Goal: Task Accomplishment & Management: Use online tool/utility

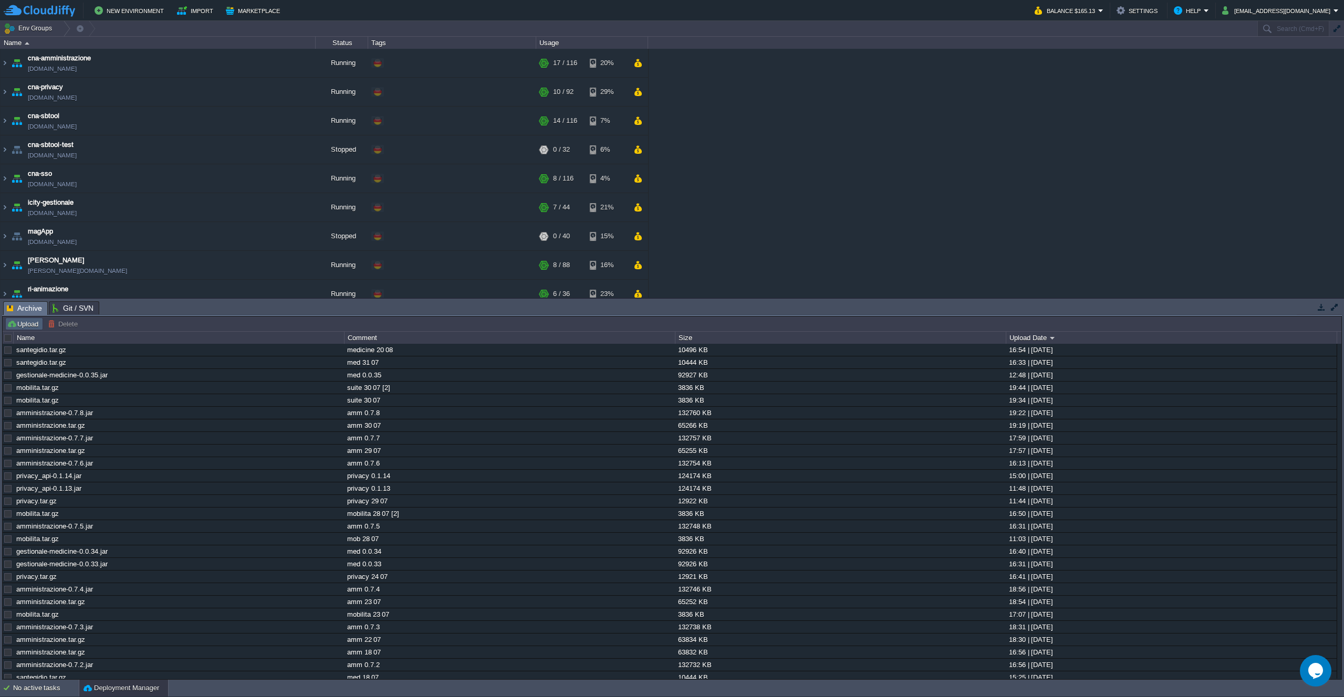
click at [28, 325] on button "Upload" at bounding box center [24, 323] width 35 height 9
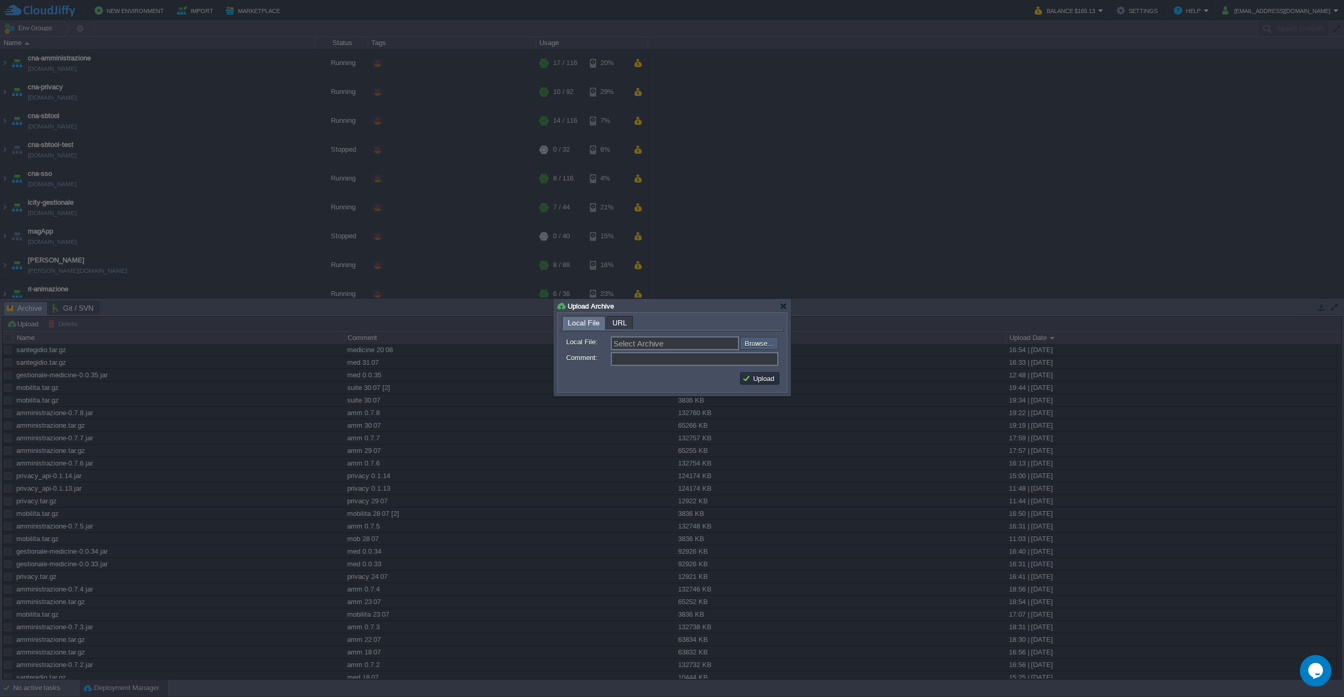
click at [771, 347] on input "file" at bounding box center [711, 343] width 133 height 13
type input "C:\fakepath\santegidio.tar.gz"
type input "santegidio.tar.gz"
type input "medicine 20 08 [2]"
click at [779, 380] on td "Upload" at bounding box center [759, 379] width 43 height 16
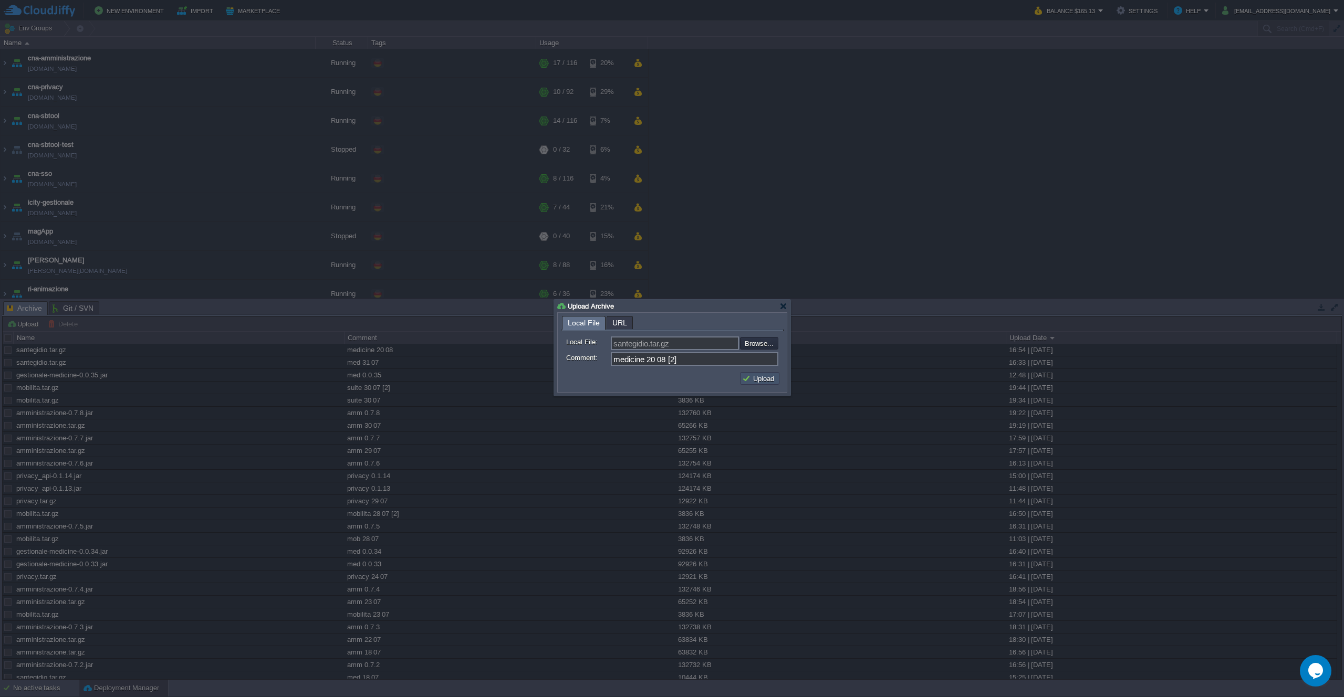
click at [771, 380] on button "Upload" at bounding box center [759, 378] width 35 height 9
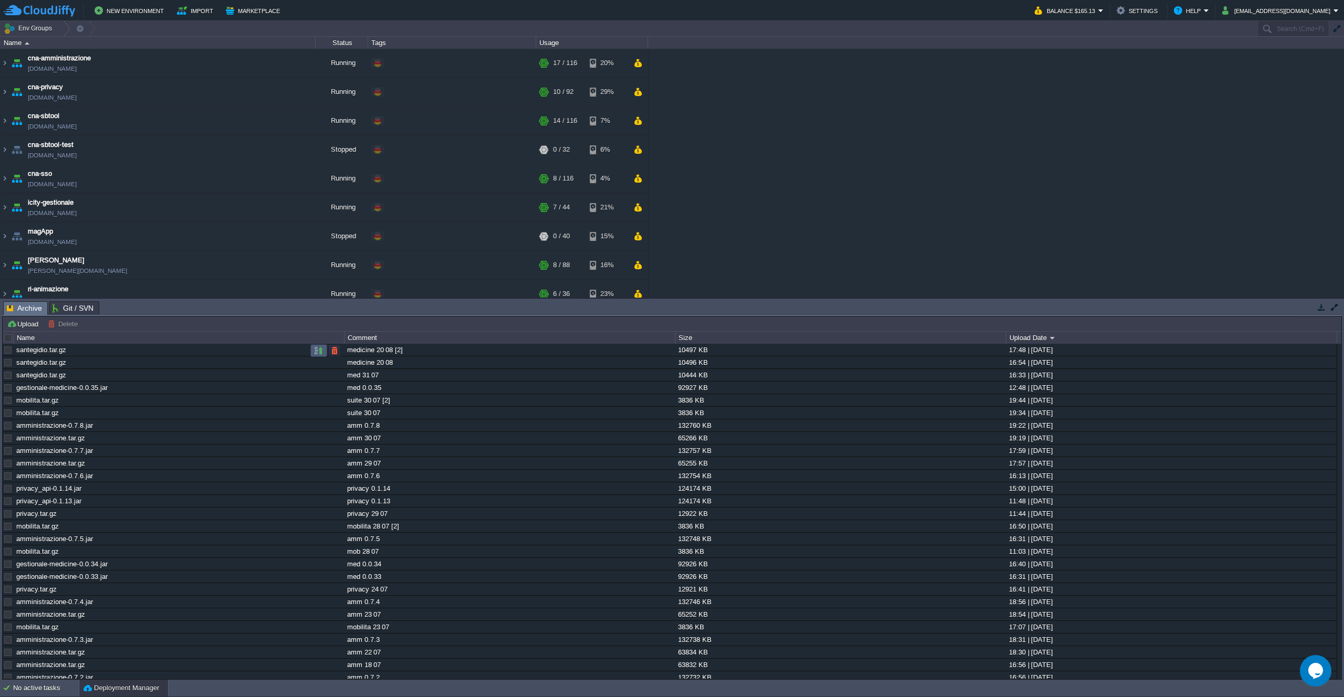
click at [323, 349] on td at bounding box center [318, 350] width 17 height 13
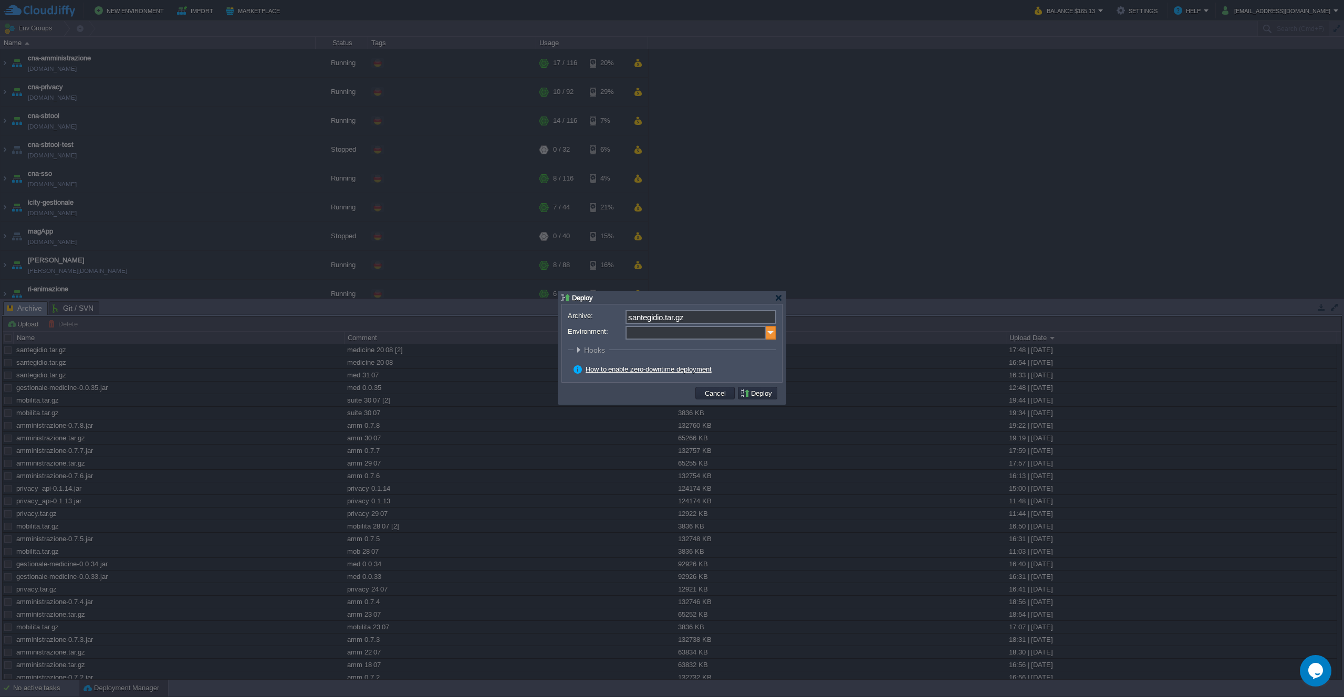
click at [772, 337] on img at bounding box center [770, 333] width 11 height 14
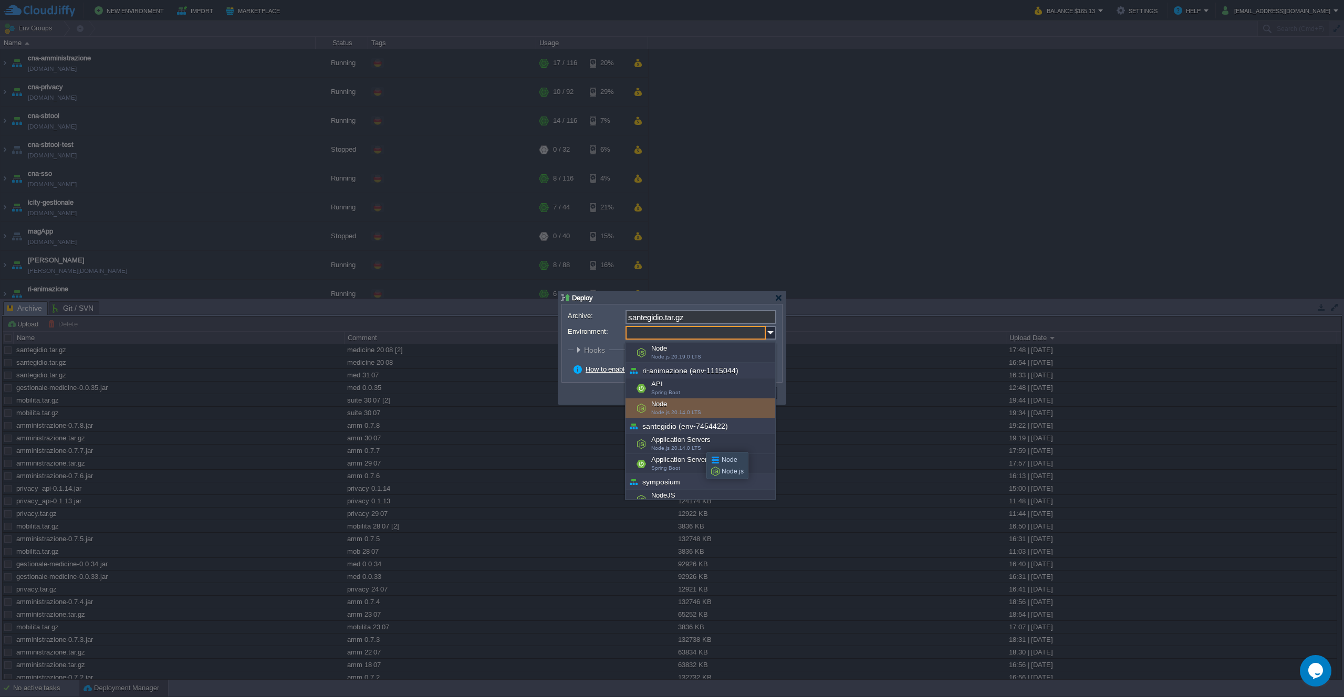
scroll to position [446, 0]
click at [725, 438] on div "Application Servers Node.js 20.14.0 LTS" at bounding box center [700, 443] width 150 height 20
type input "Application Servers (santegidio (env-7454422))"
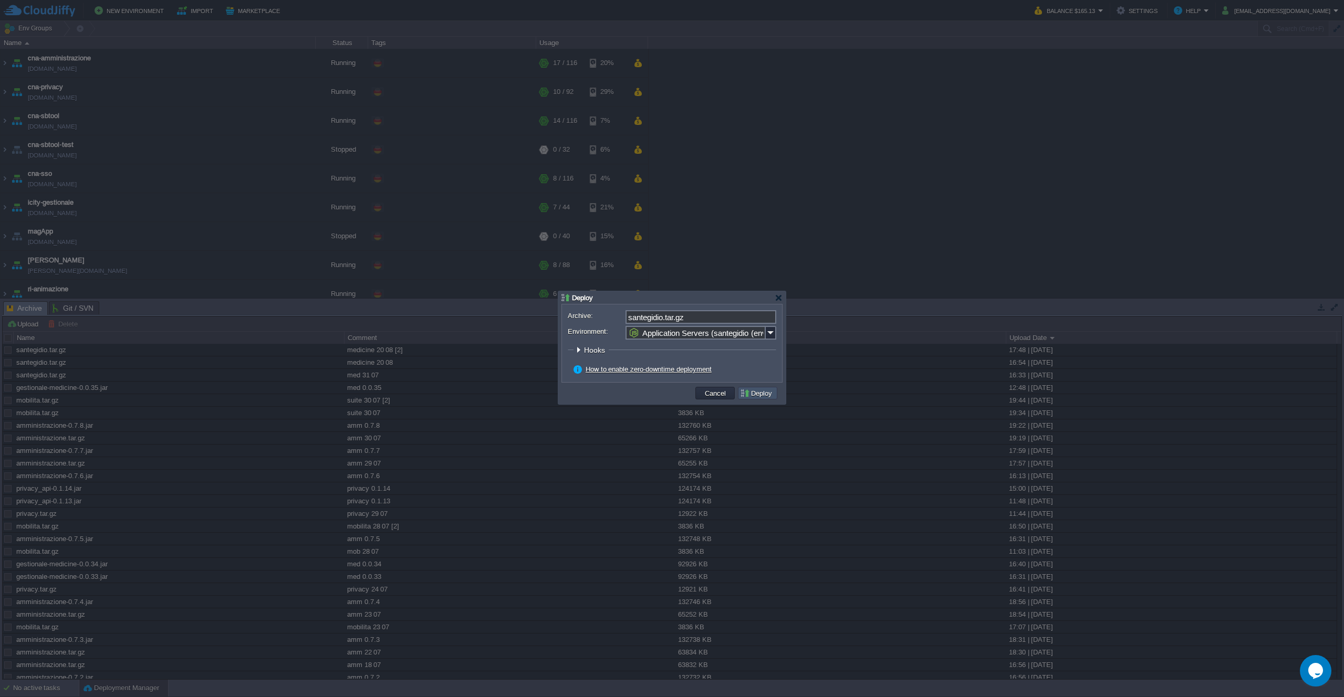
click at [746, 393] on button "Deploy" at bounding box center [757, 393] width 35 height 9
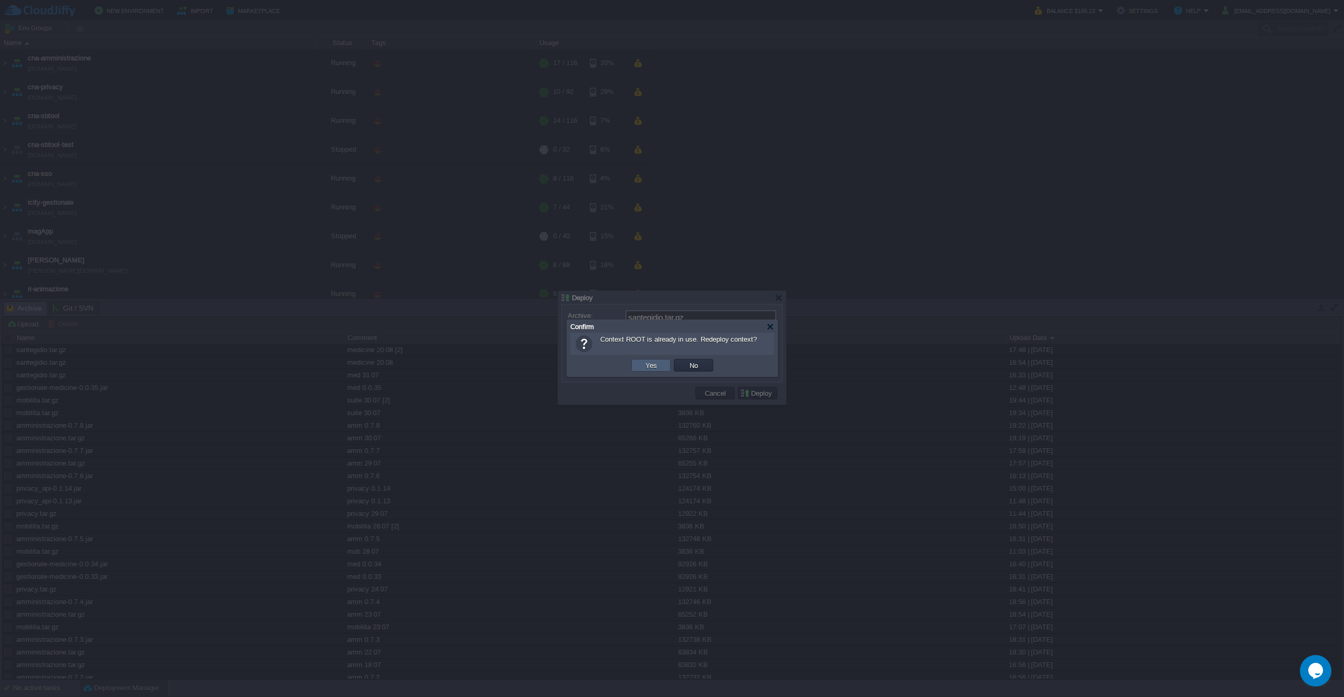
click at [665, 364] on td "Yes" at bounding box center [650, 365] width 39 height 13
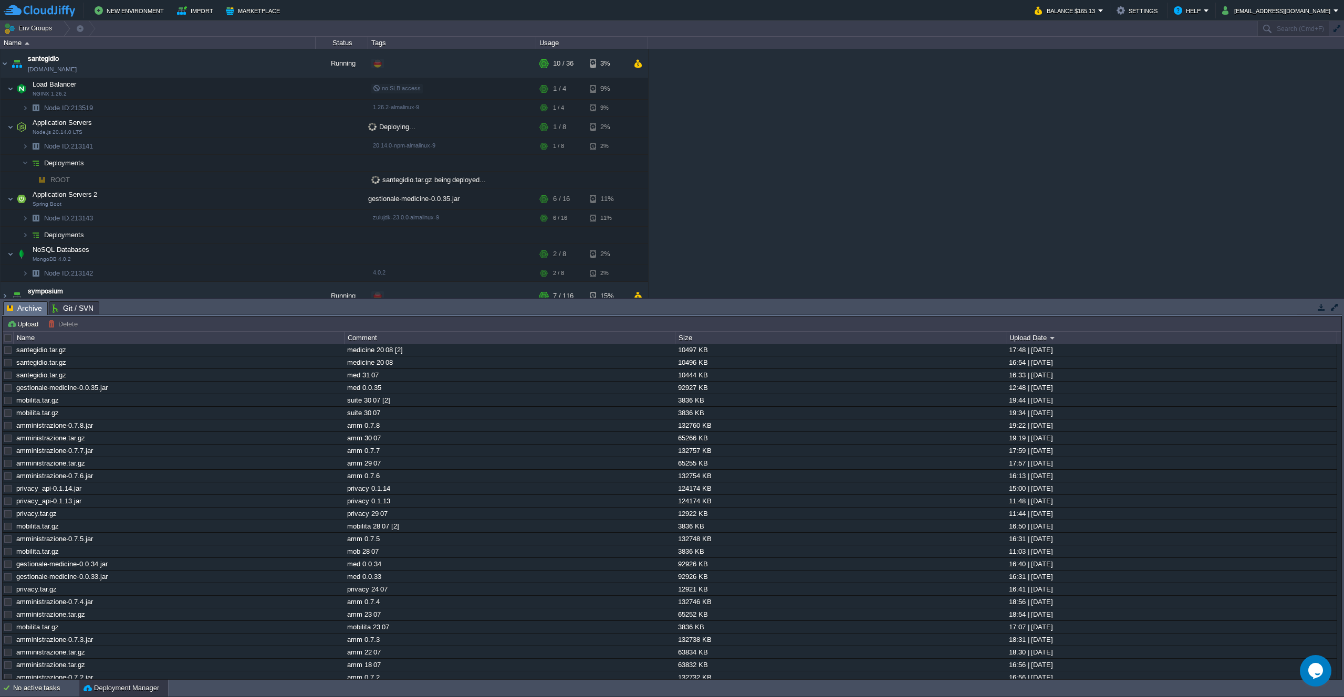
scroll to position [259, 0]
click at [233, 128] on button "button" at bounding box center [236, 127] width 9 height 9
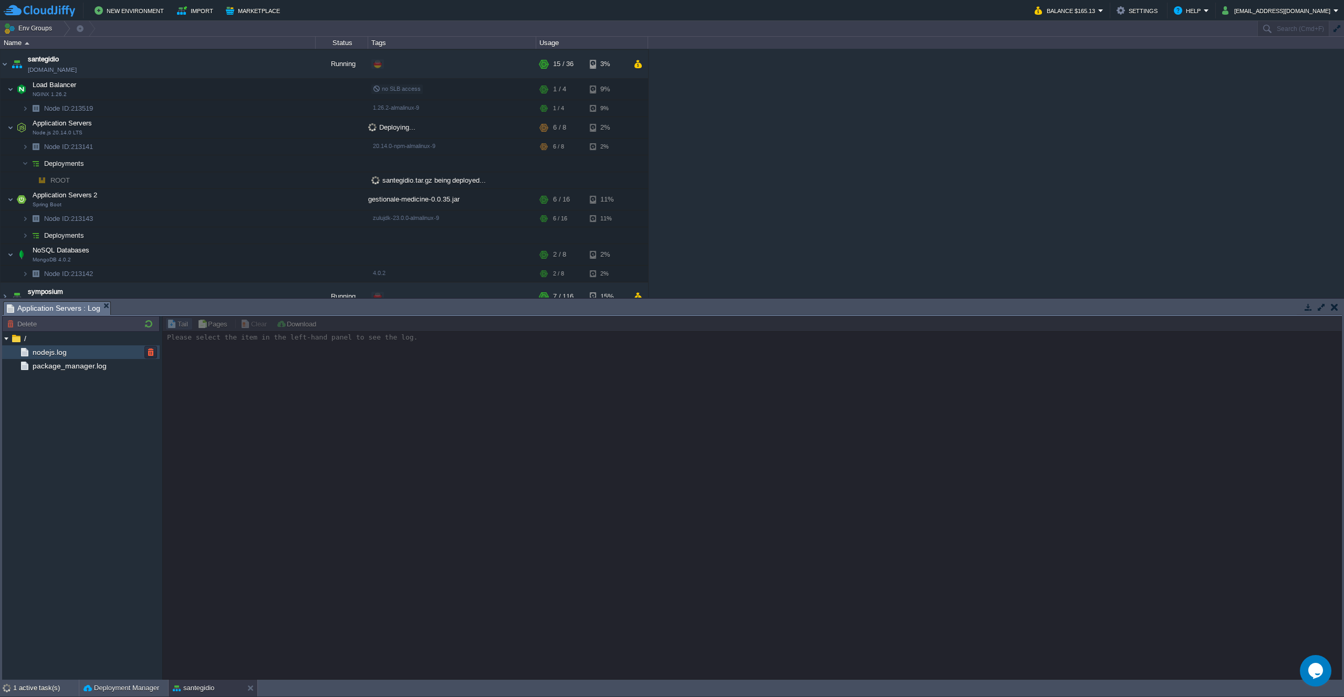
click at [48, 356] on span "nodejs.log" at bounding box center [49, 352] width 38 height 9
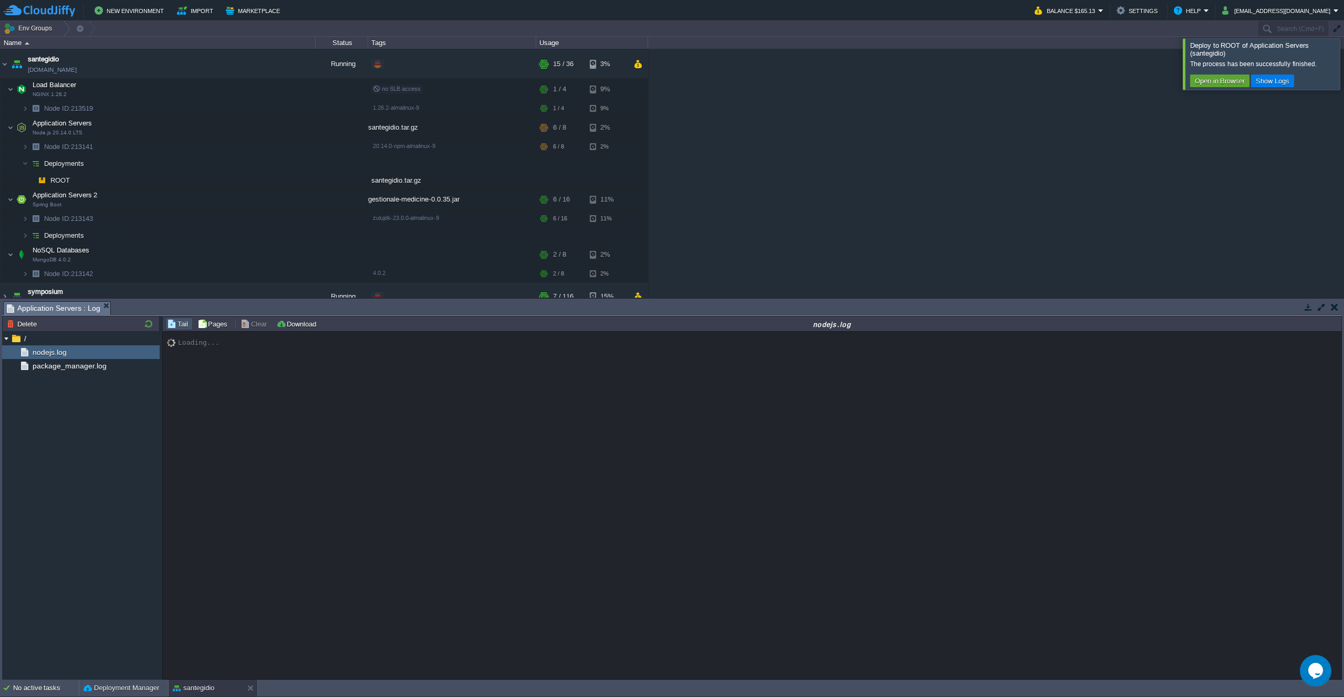
scroll to position [7545, 0]
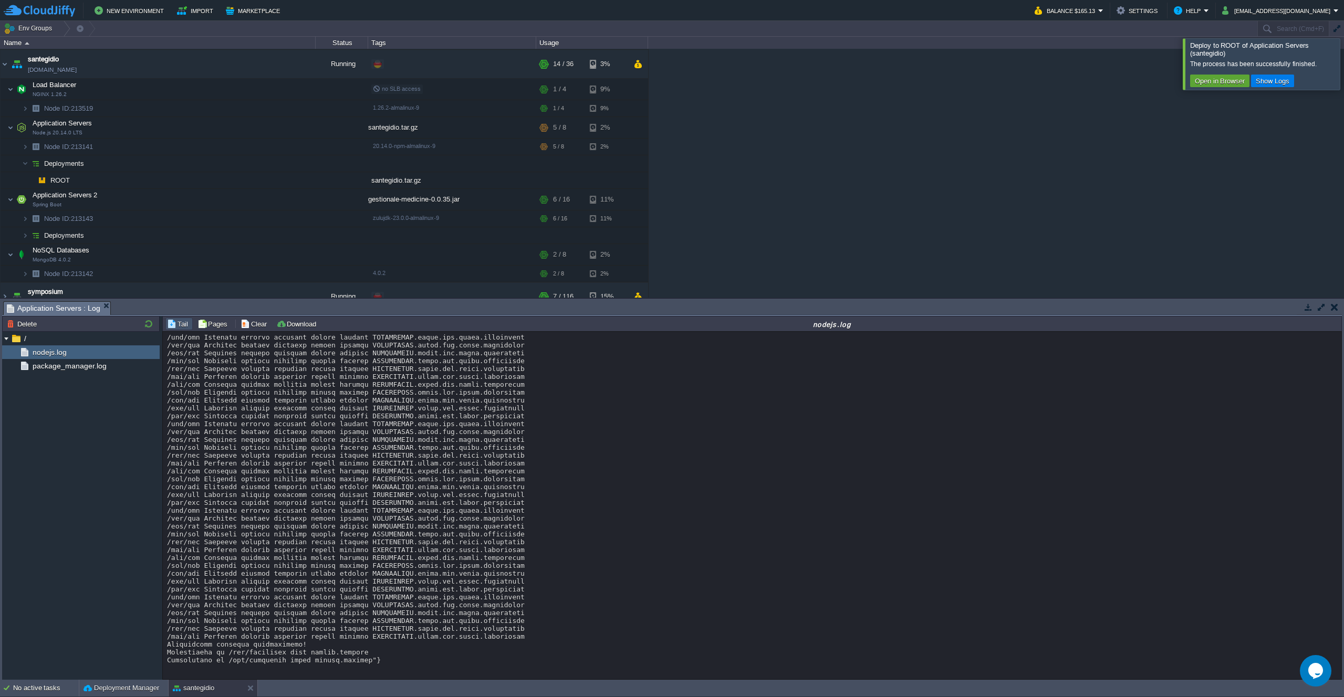
click at [1343, 59] on div at bounding box center [1356, 63] width 0 height 51
click at [1173, 129] on div "cna-amministrazione [DOMAIN_NAME] Running + Add to Env Group RAM 13% CPU 1% 17 …" at bounding box center [672, 173] width 1344 height 249
